Goal: Task Accomplishment & Management: Use online tool/utility

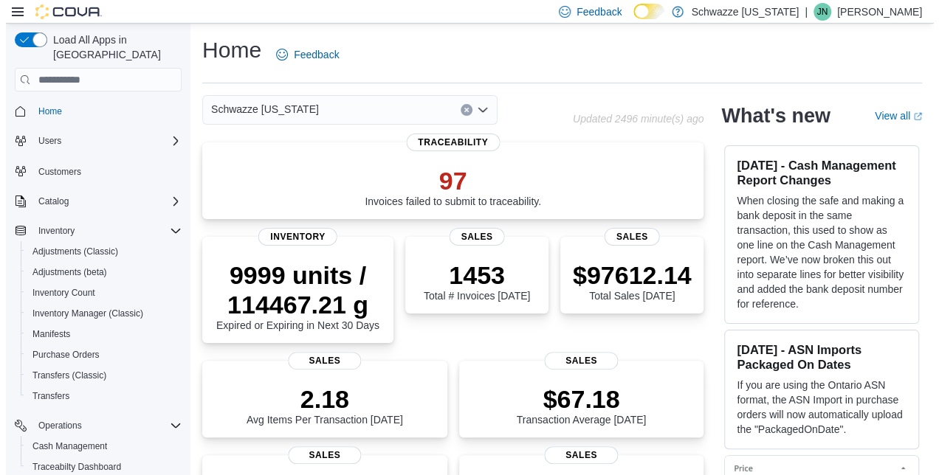
scroll to position [182, 0]
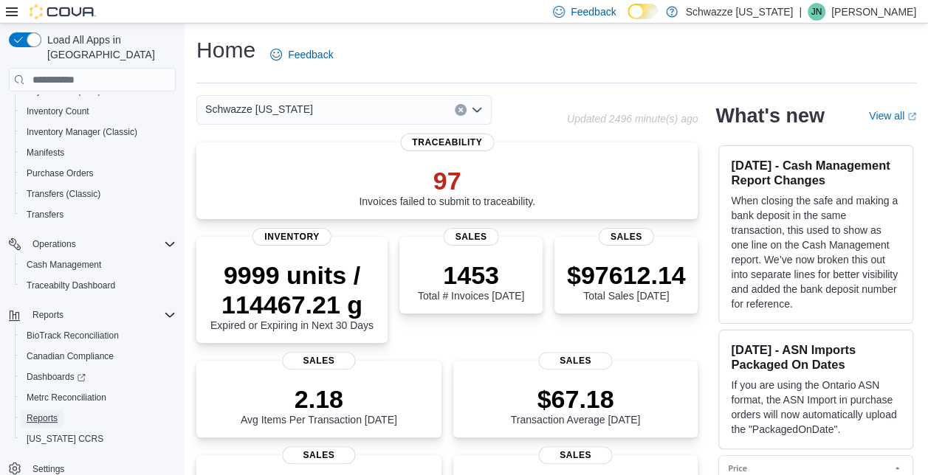
click at [46, 413] on span "Reports" at bounding box center [42, 419] width 31 height 12
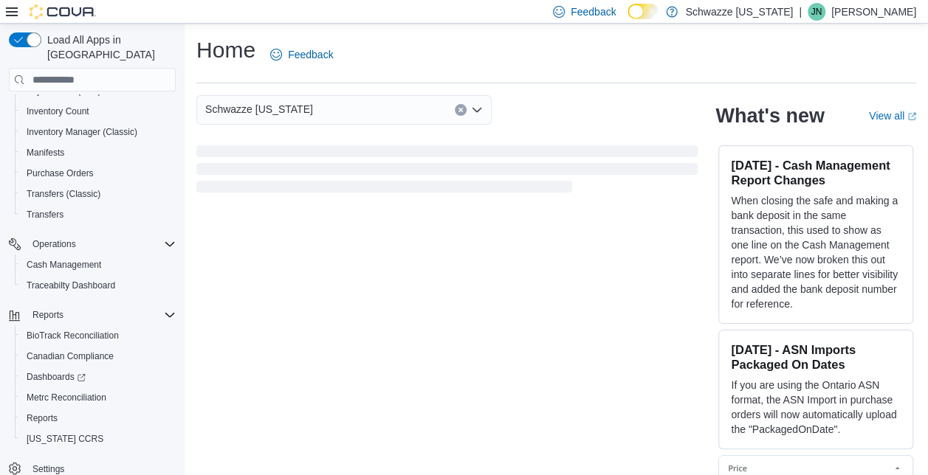
scroll to position [35, 0]
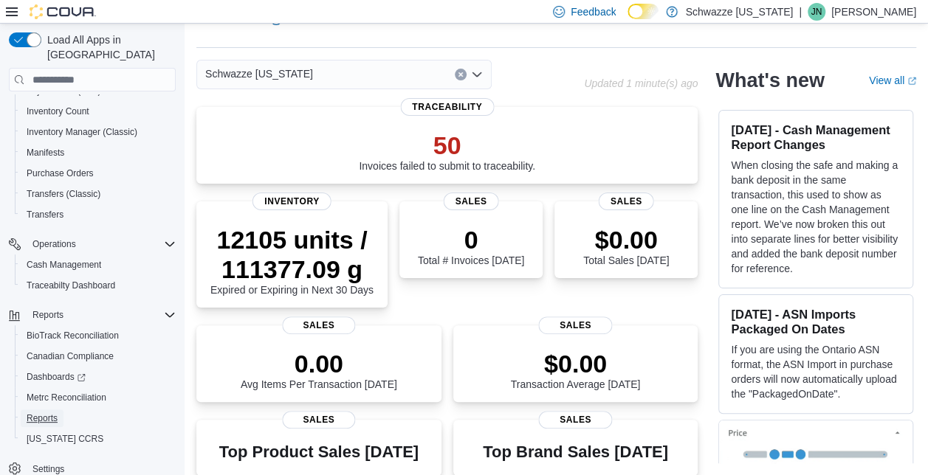
click at [38, 413] on span "Reports" at bounding box center [42, 419] width 31 height 12
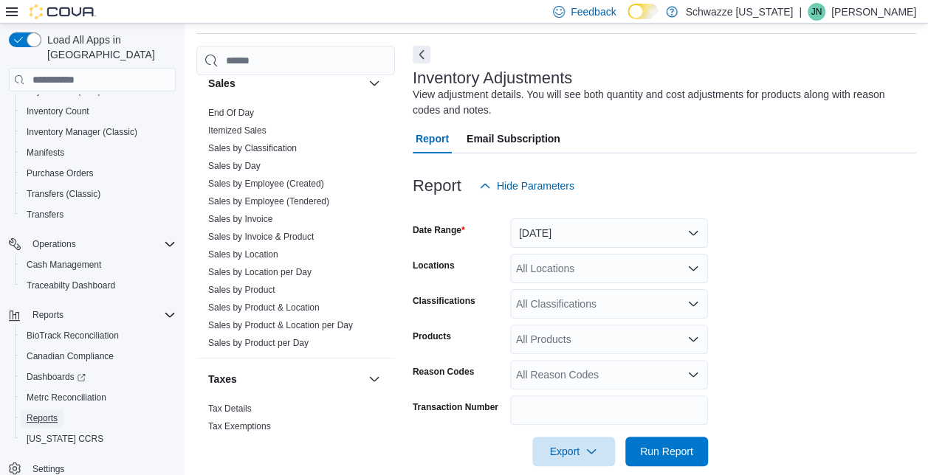
scroll to position [1058, 0]
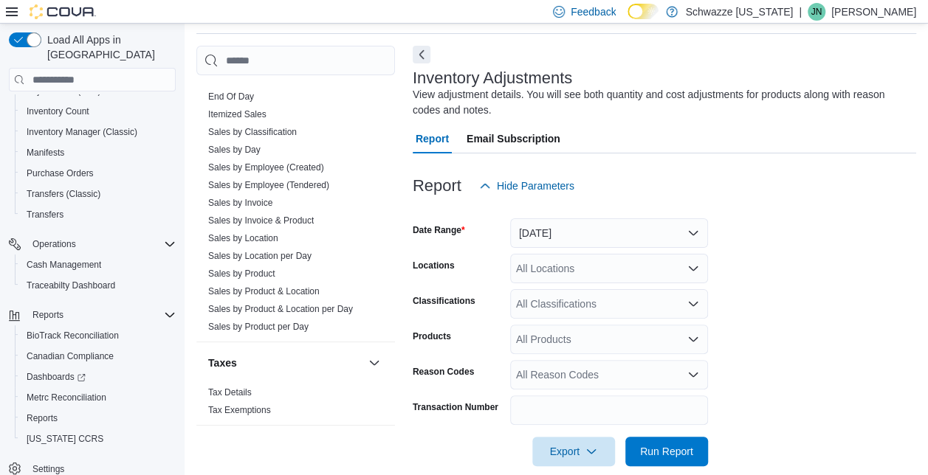
click at [264, 233] on link "Sales by Location" at bounding box center [243, 238] width 70 height 10
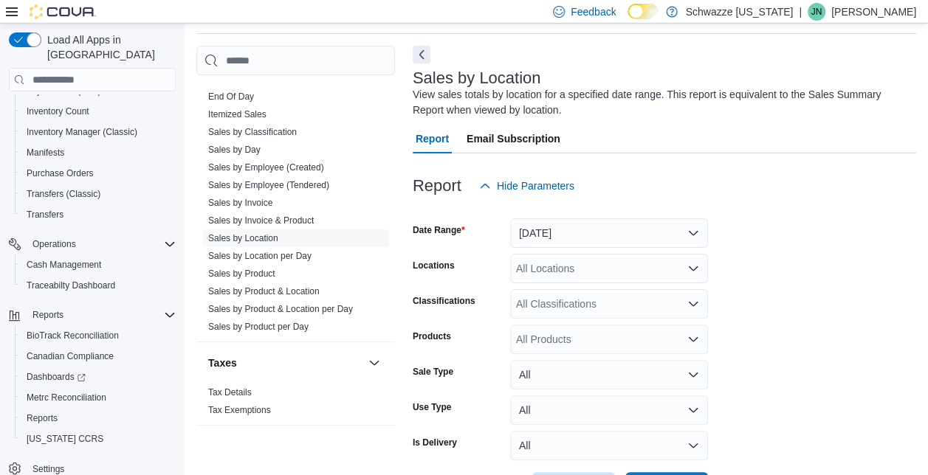
scroll to position [106, 0]
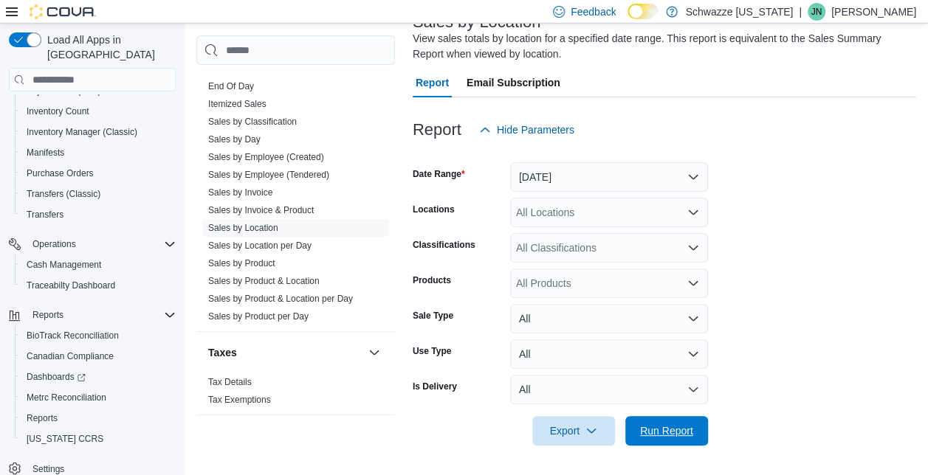
click at [656, 434] on span "Run Report" at bounding box center [666, 431] width 53 height 15
click at [549, 424] on span "Export" at bounding box center [573, 431] width 65 height 30
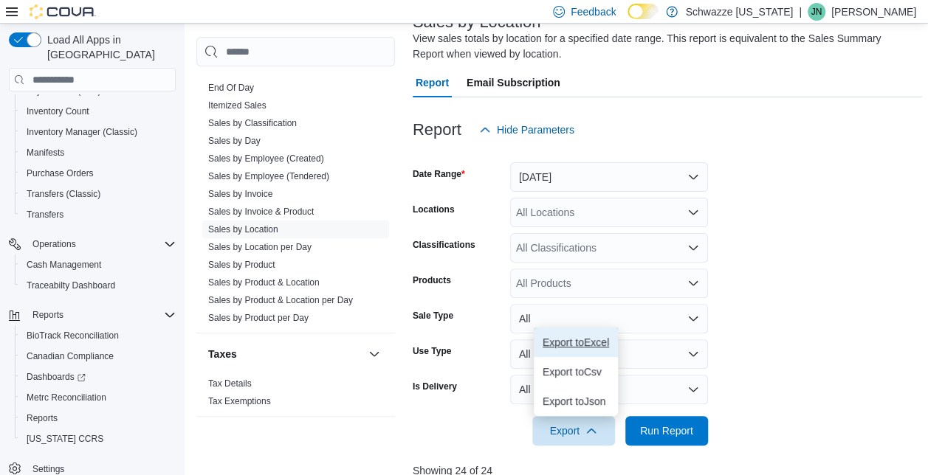
click at [561, 345] on span "Export to Excel" at bounding box center [576, 343] width 66 height 12
click at [837, 377] on form "Date Range Yesterday Locations All Locations Classifications All Classification…" at bounding box center [667, 295] width 509 height 301
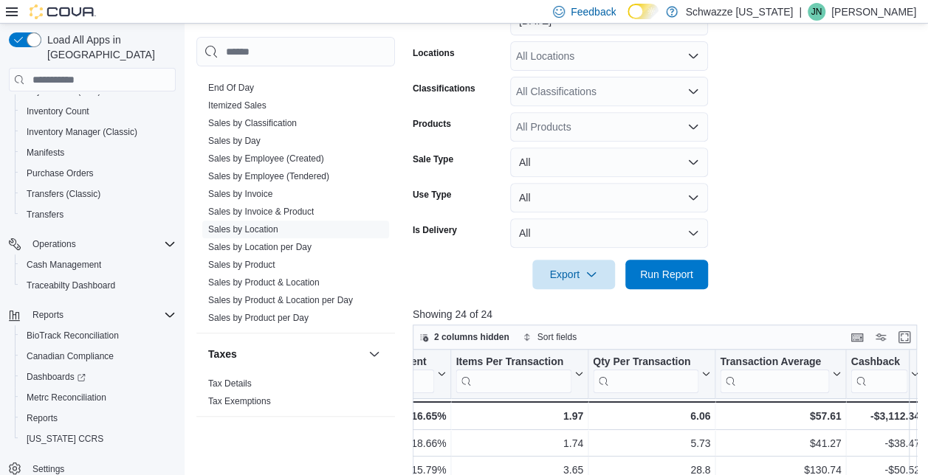
scroll to position [0, 1265]
